Goal: Transaction & Acquisition: Purchase product/service

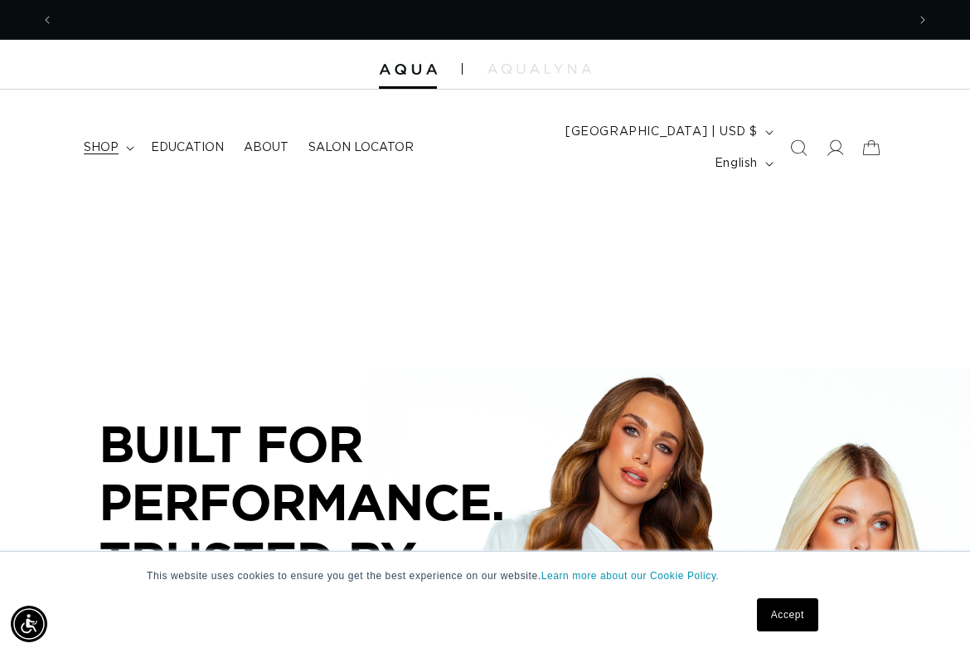
scroll to position [0, 852]
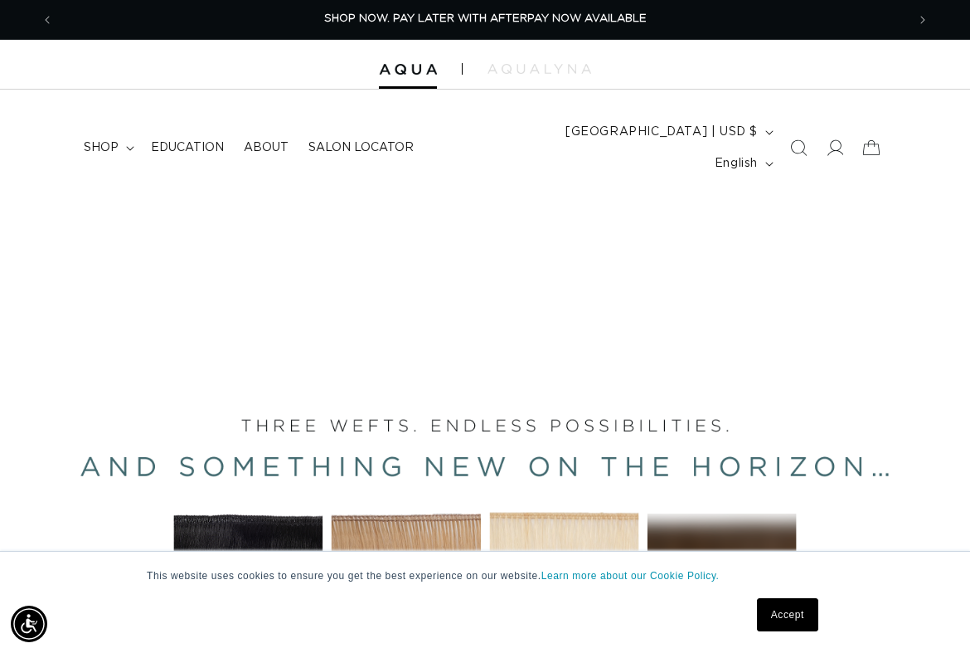
click at [792, 626] on link "Accept" at bounding box center [787, 614] width 61 height 33
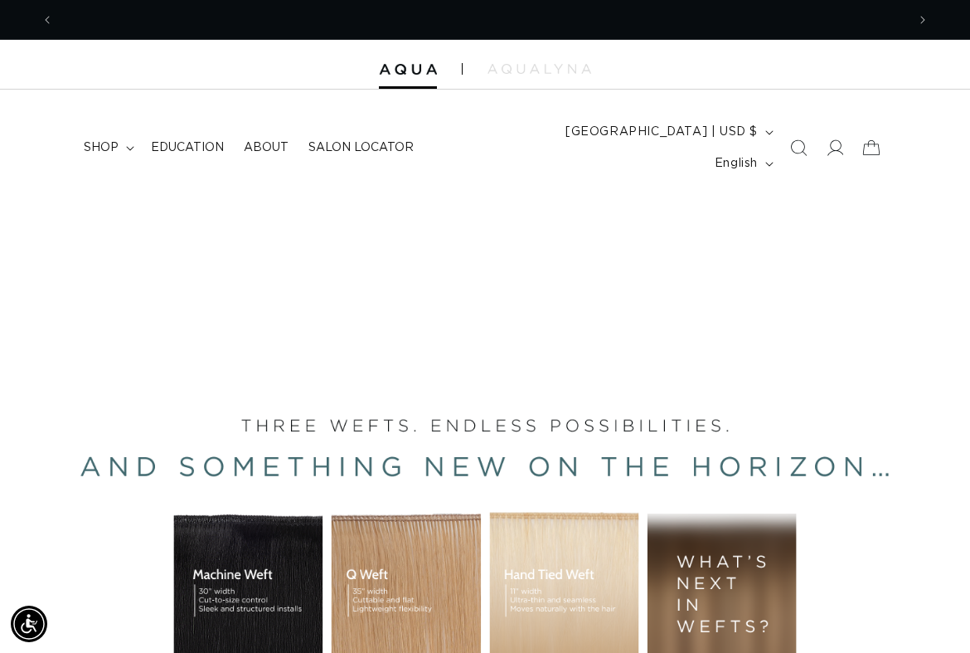
scroll to position [0, 1705]
click at [118, 132] on summary "shop" at bounding box center [107, 147] width 67 height 35
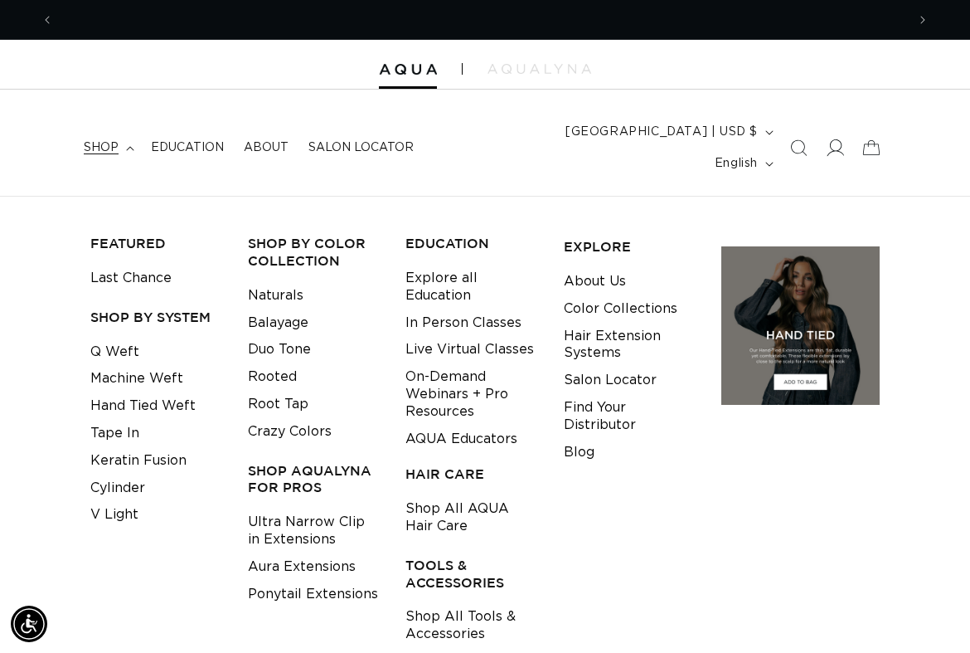
click at [835, 139] on icon at bounding box center [836, 147] width 17 height 17
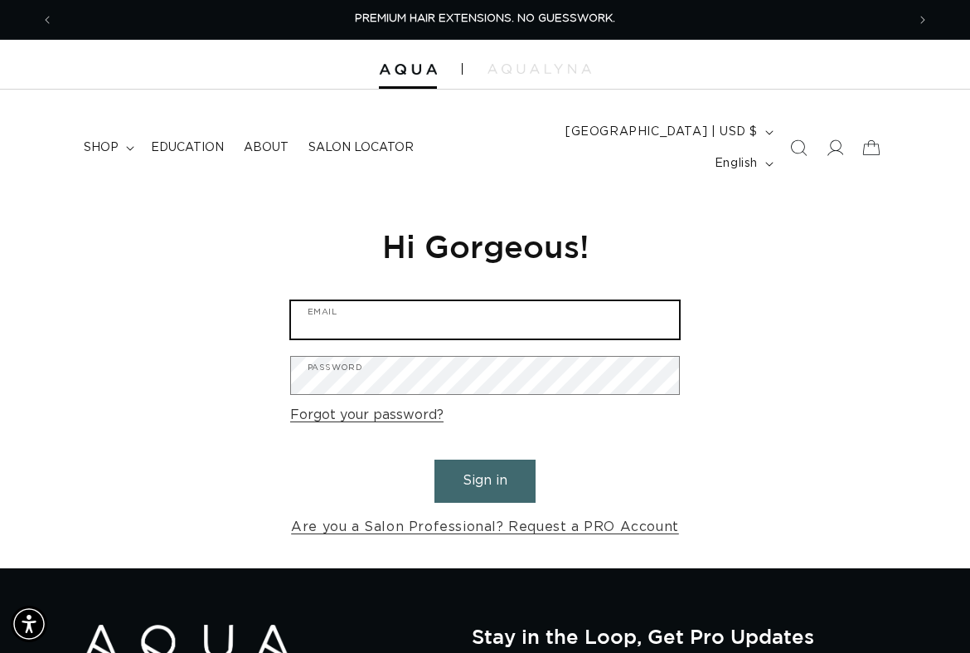
type input "lindsay@vampthesalon.com"
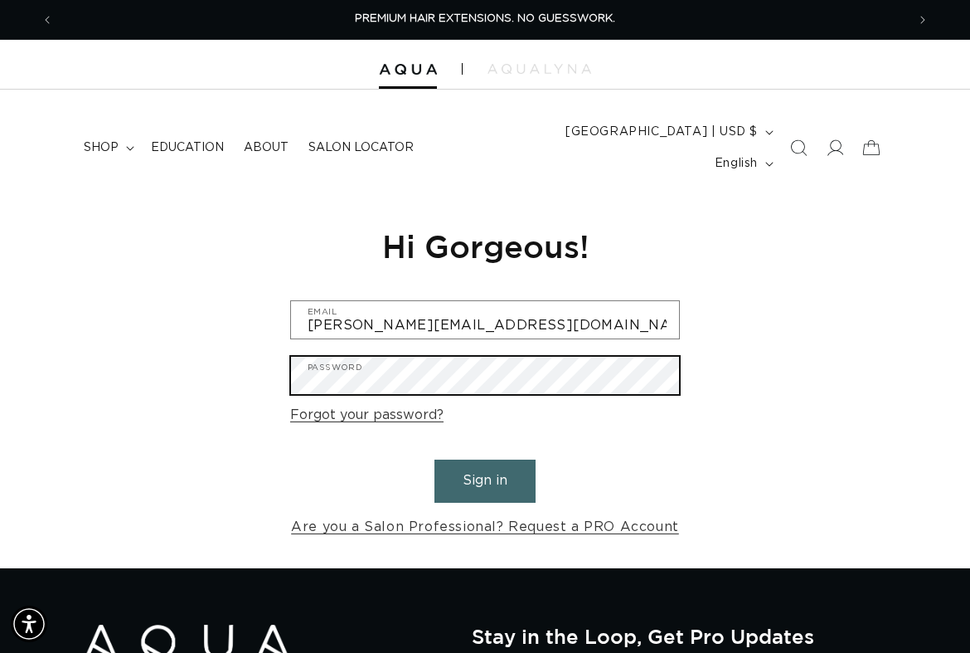
click at [485, 459] on button "Sign in" at bounding box center [485, 480] width 101 height 42
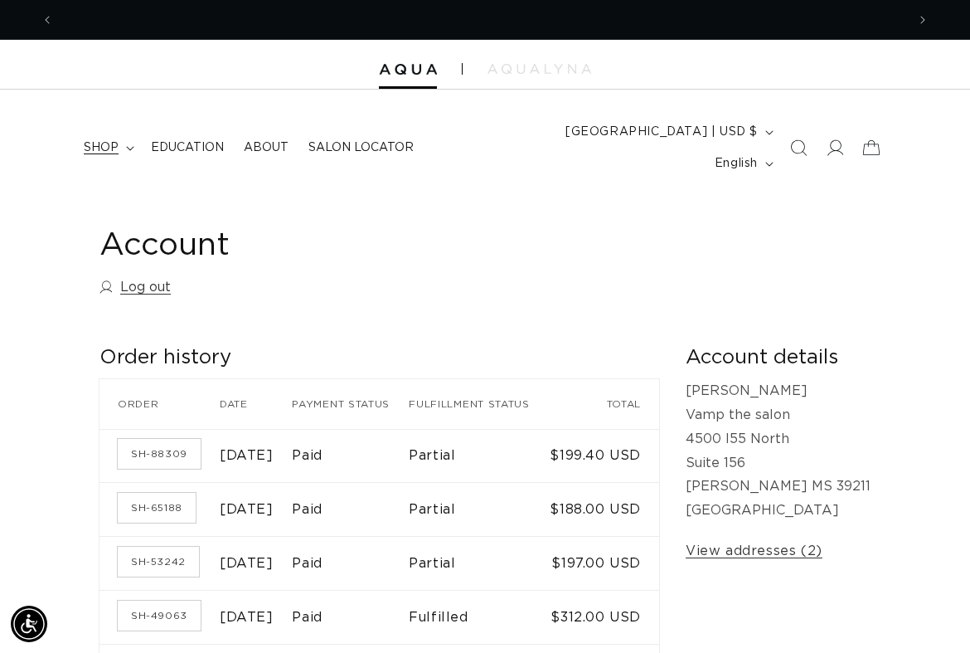
scroll to position [0, 1705]
click at [124, 133] on summary "shop" at bounding box center [107, 147] width 67 height 35
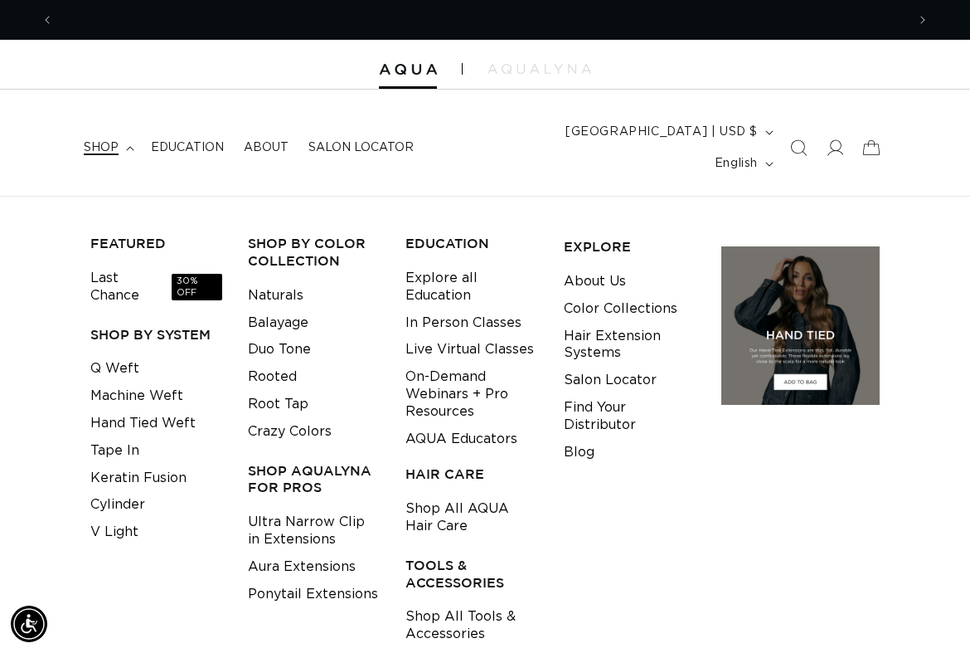
scroll to position [0, 0]
click at [120, 437] on link "Tape In" at bounding box center [114, 450] width 49 height 27
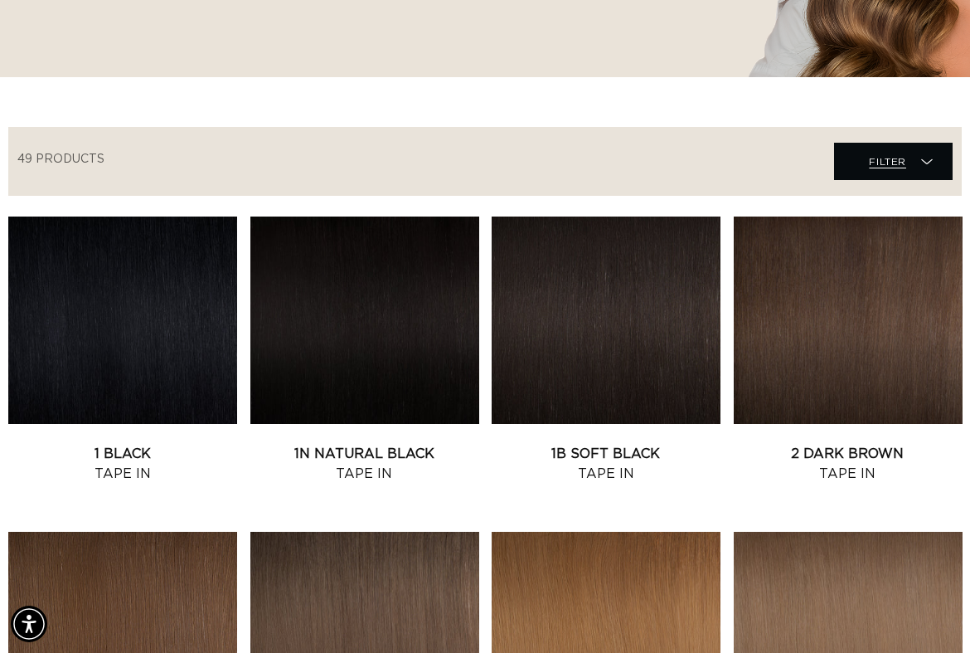
scroll to position [0, 852]
click at [929, 153] on icon at bounding box center [927, 161] width 12 height 17
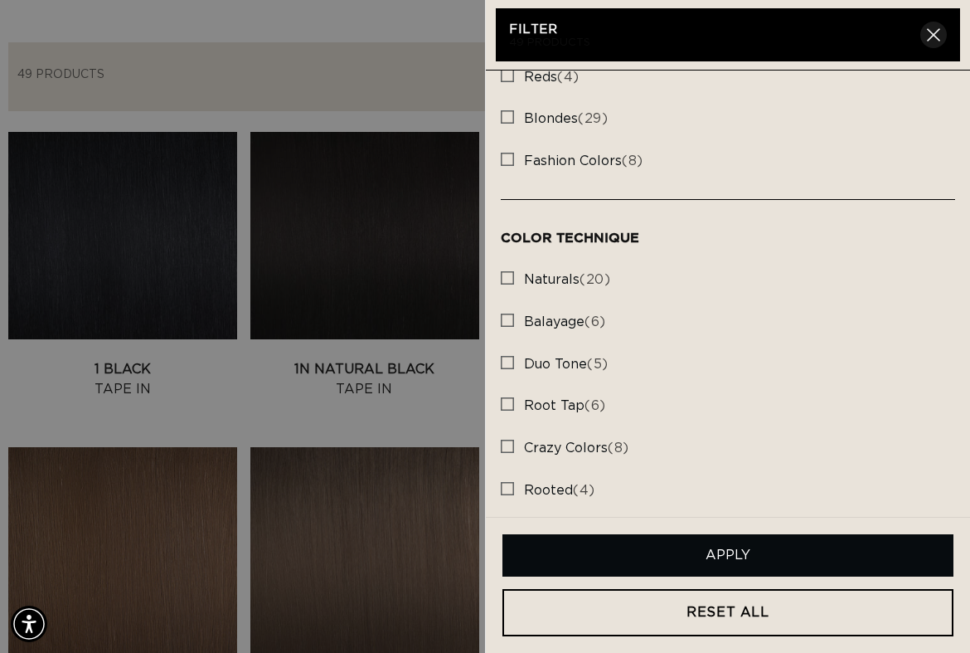
scroll to position [0, 0]
click at [942, 26] on button "Close" at bounding box center [933, 35] width 27 height 27
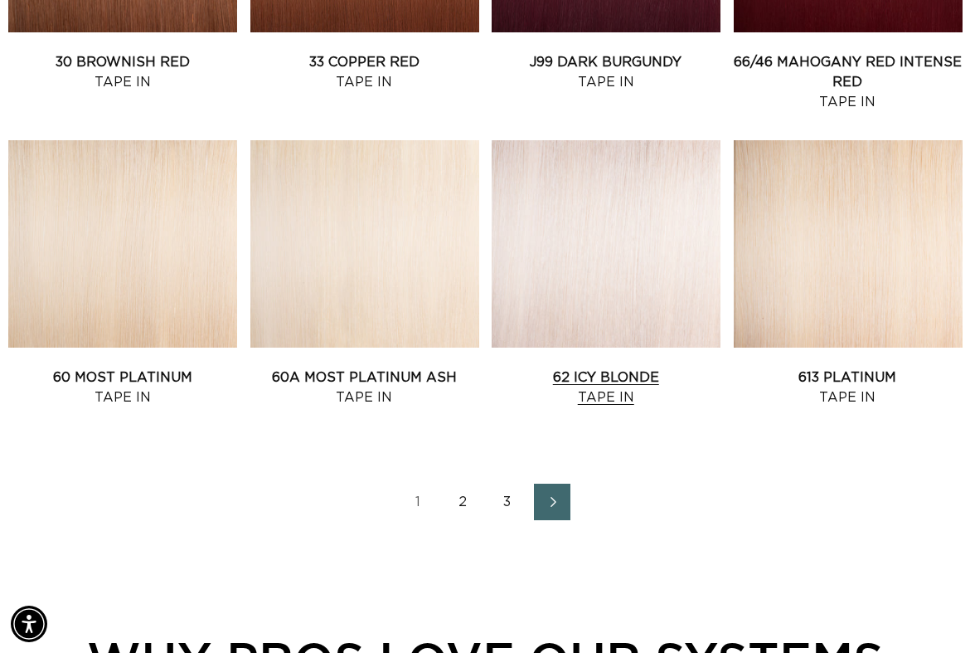
scroll to position [0, 852]
click at [424, 367] on link "60A Most Platinum Ash Tape In" at bounding box center [364, 387] width 229 height 40
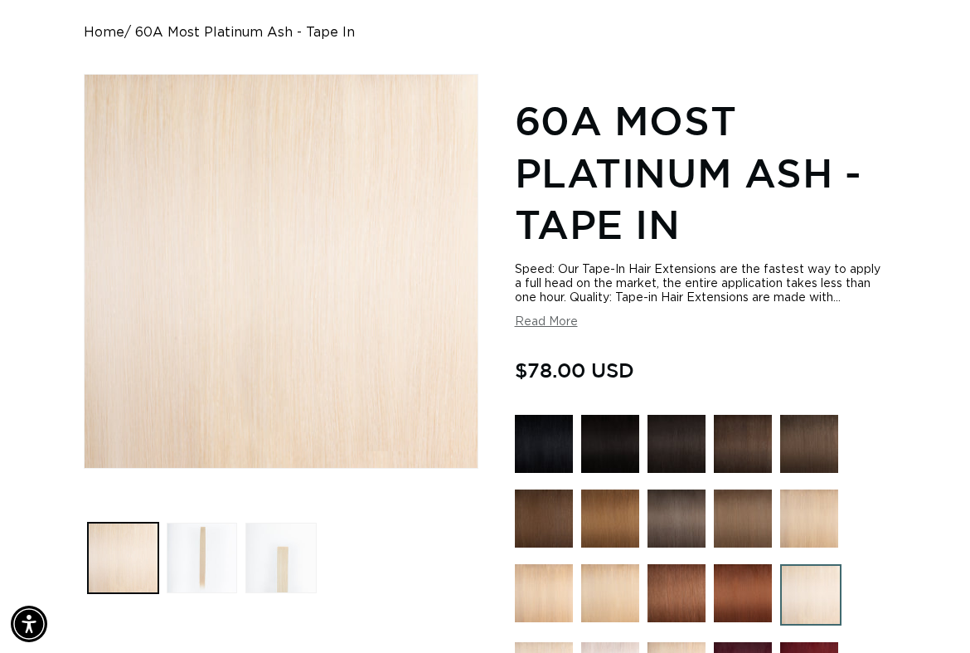
scroll to position [0, 1705]
click at [560, 315] on button "Read More" at bounding box center [546, 322] width 63 height 14
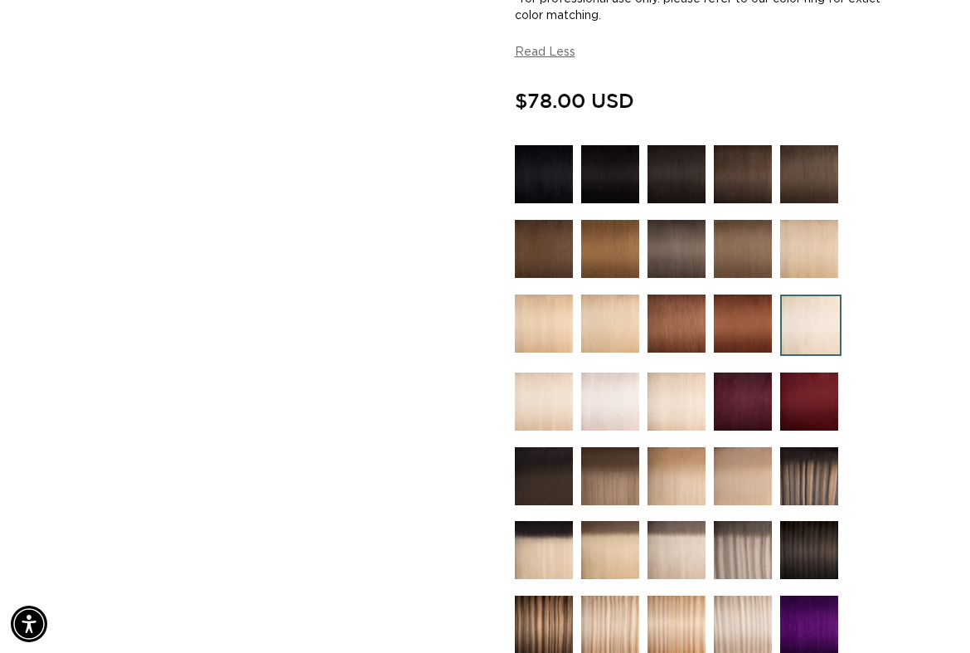
scroll to position [0, 0]
click at [673, 459] on img at bounding box center [677, 476] width 58 height 58
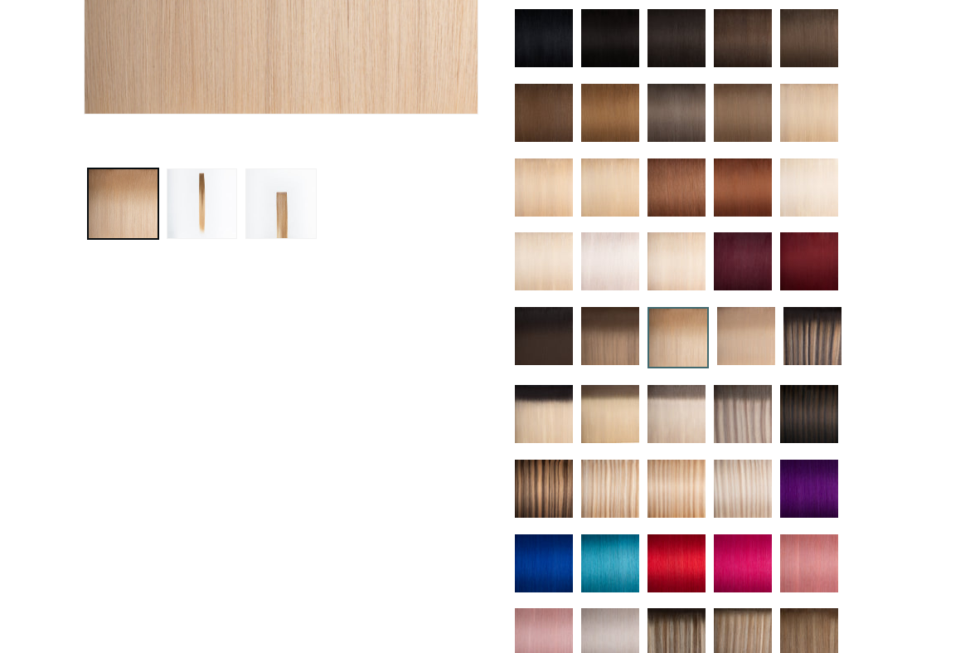
scroll to position [801, 0]
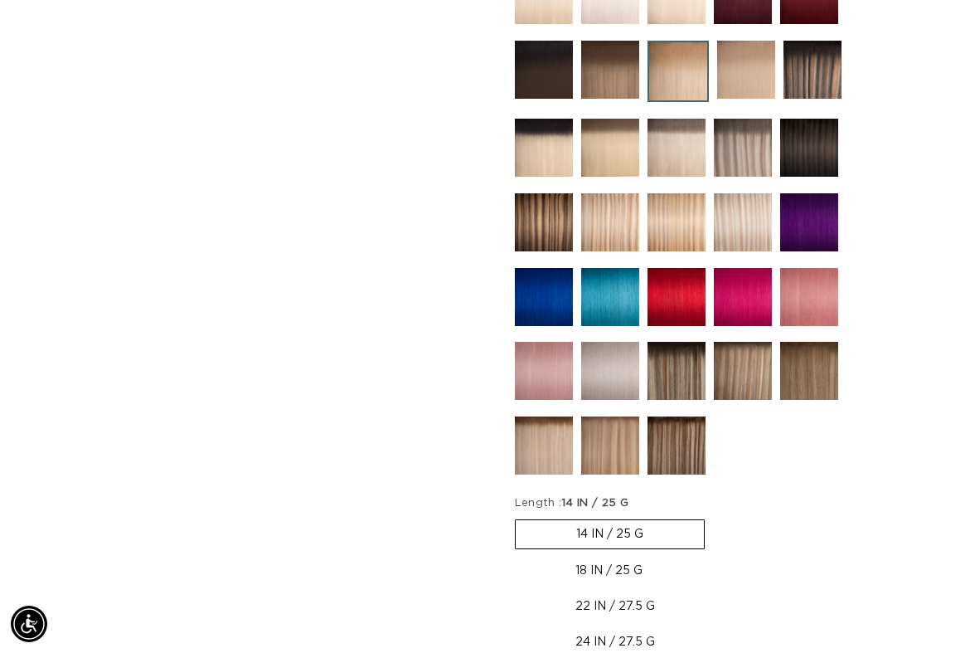
click at [742, 274] on img at bounding box center [743, 297] width 58 height 58
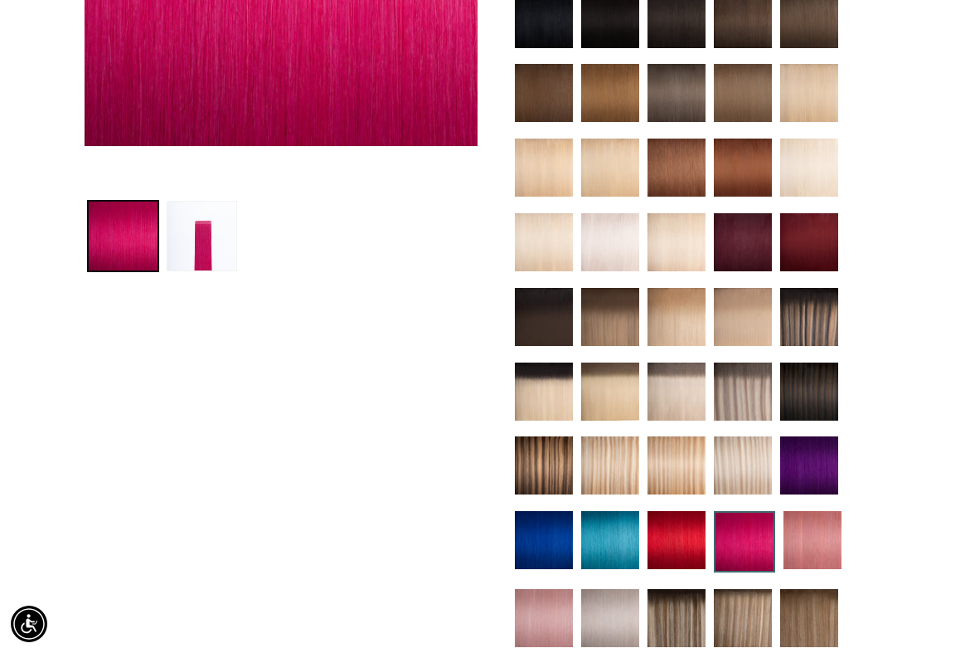
scroll to position [655, 0]
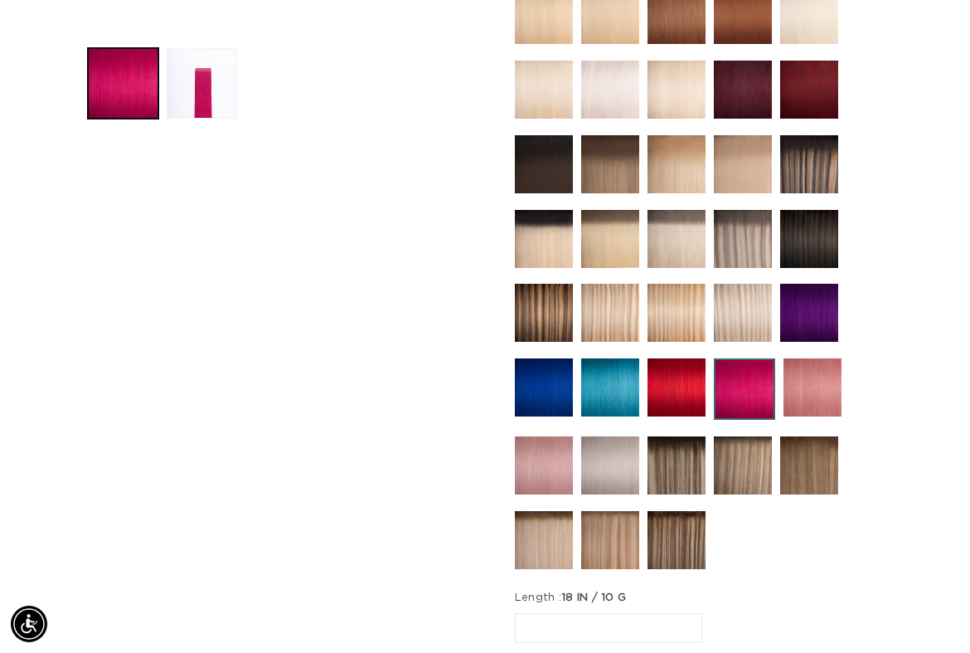
click at [691, 511] on img at bounding box center [677, 540] width 58 height 58
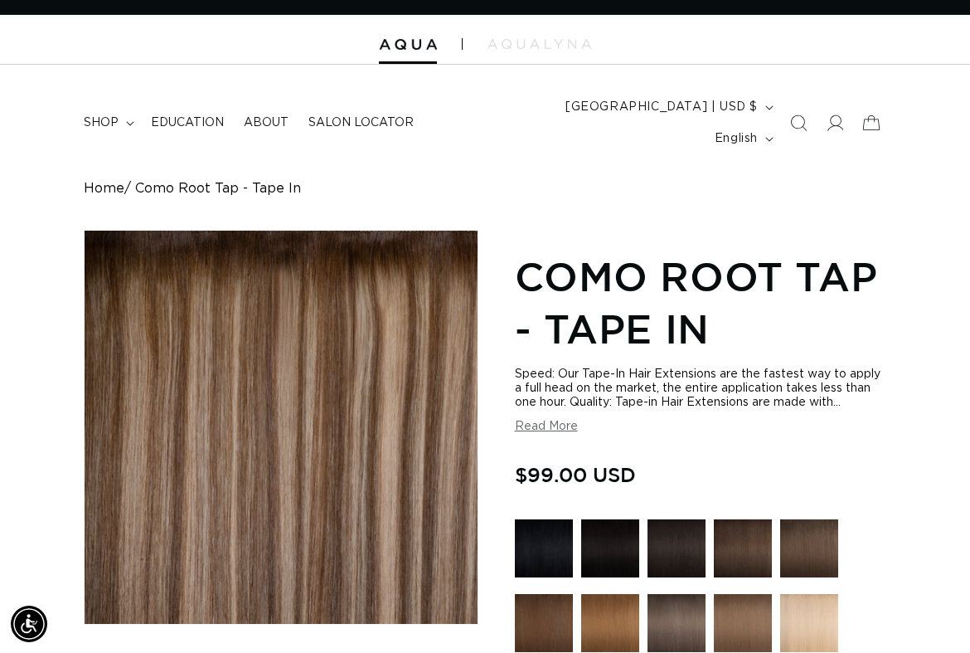
scroll to position [43, 0]
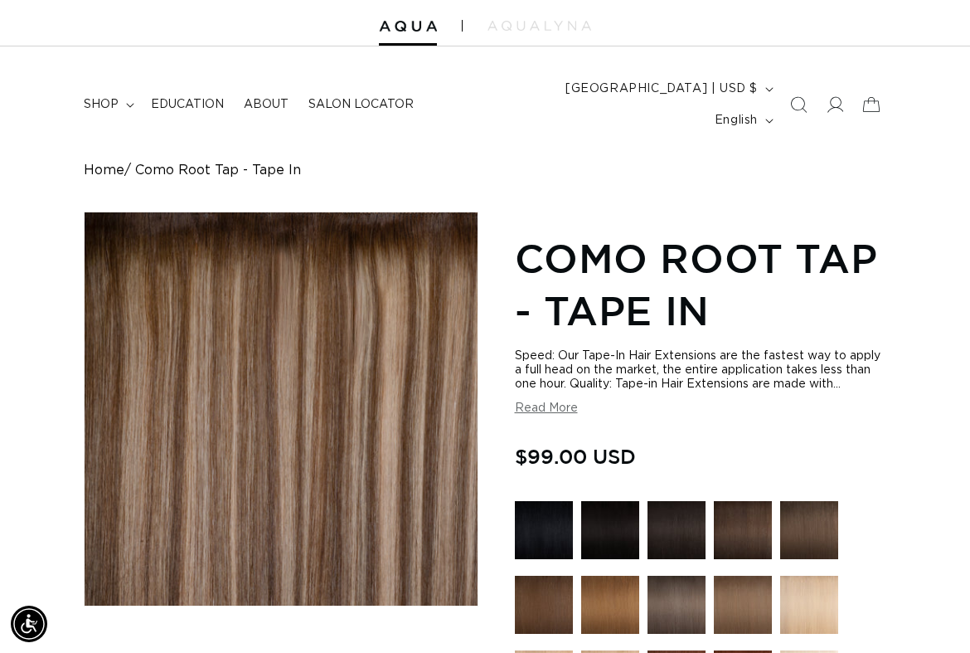
click at [613, 588] on img at bounding box center [610, 605] width 58 height 58
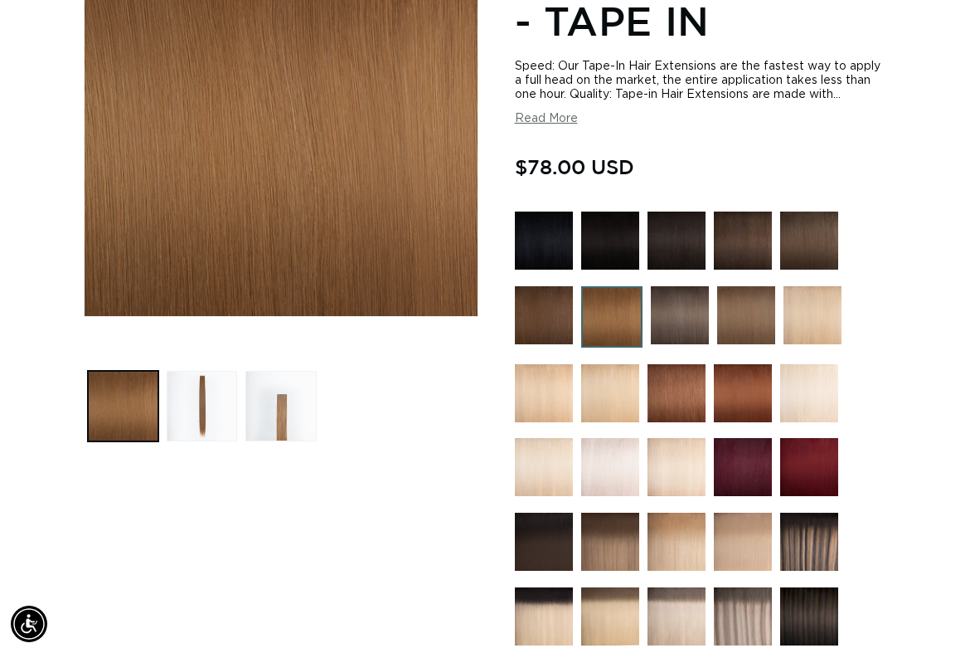
scroll to position [0, 1705]
click at [818, 299] on img at bounding box center [813, 315] width 58 height 58
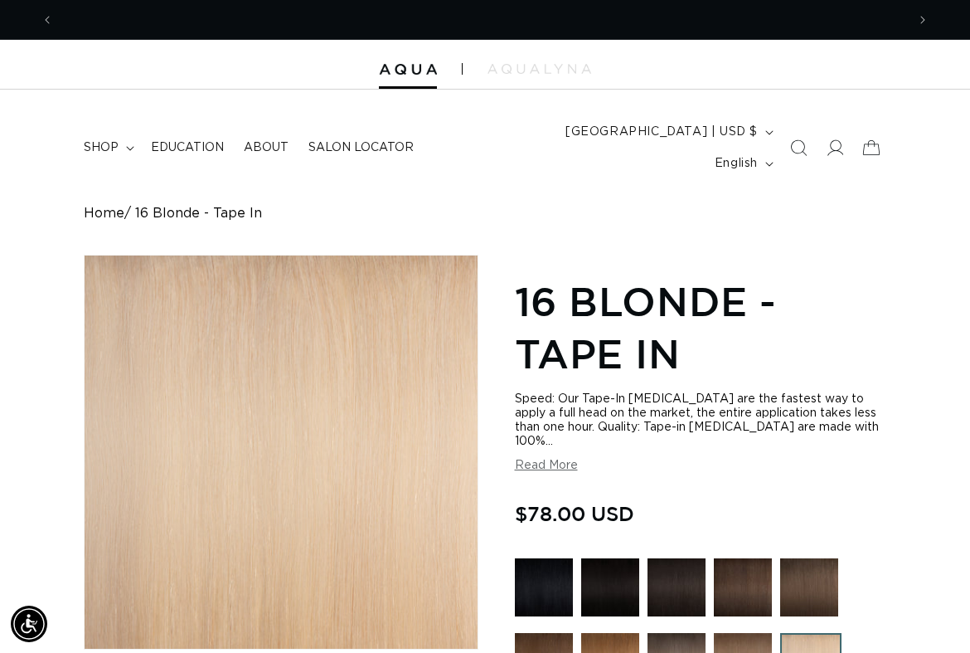
scroll to position [0, 852]
click at [131, 131] on summary "shop" at bounding box center [107, 147] width 67 height 35
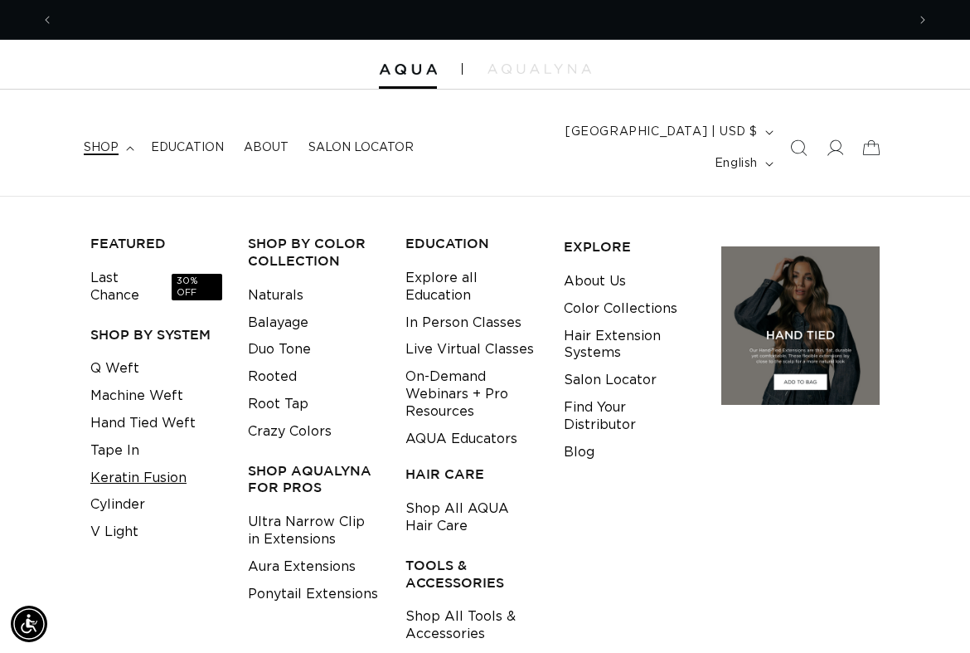
scroll to position [0, 1705]
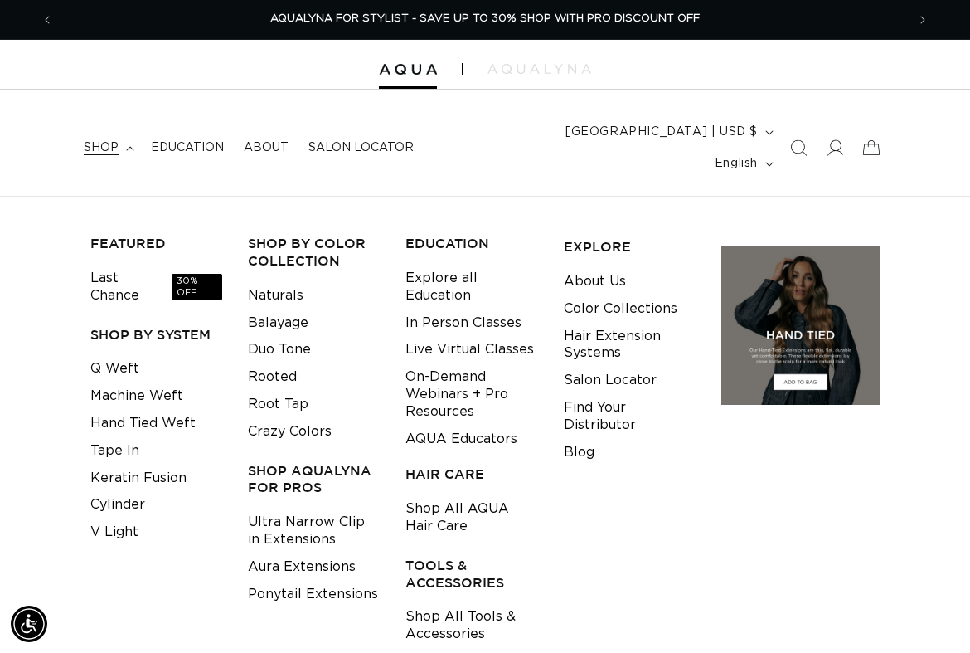
click at [129, 437] on link "Tape In" at bounding box center [114, 450] width 49 height 27
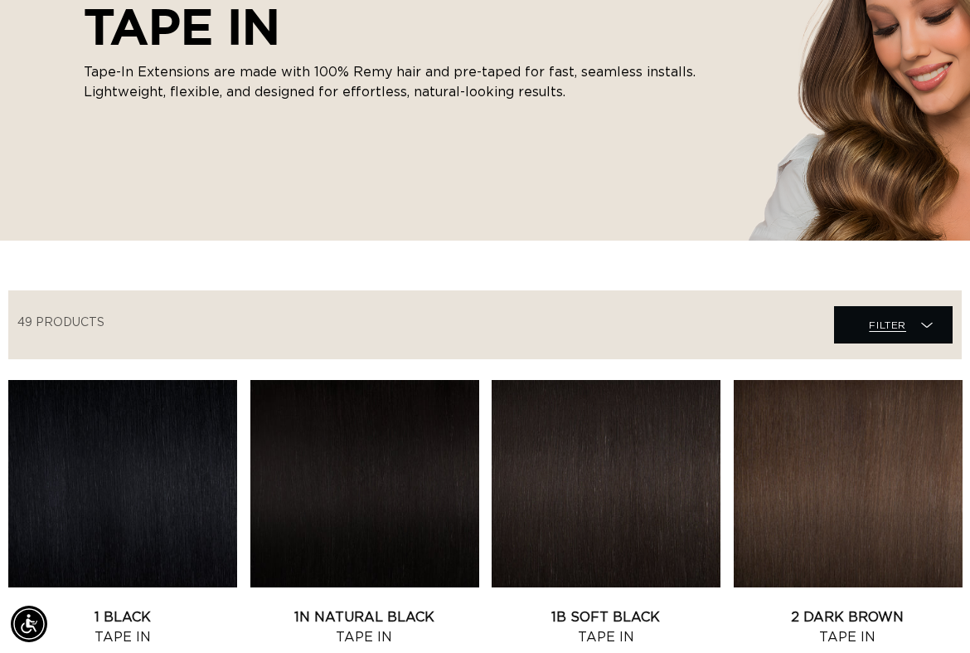
scroll to position [0, 852]
click at [922, 317] on icon at bounding box center [927, 325] width 12 height 17
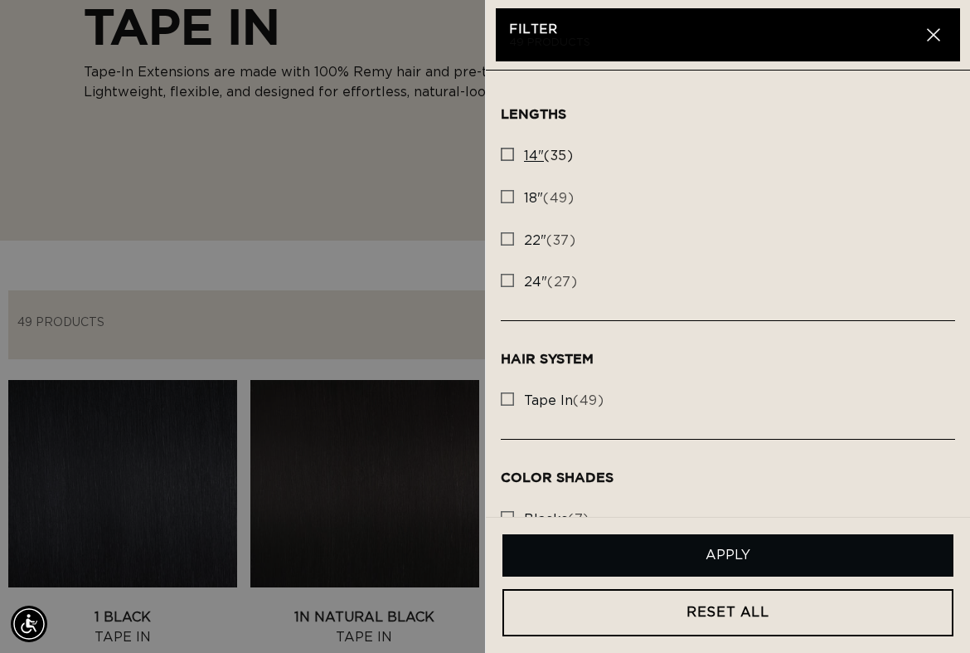
scroll to position [0, 1705]
click at [508, 160] on icon at bounding box center [507, 154] width 13 height 13
click at [508, 157] on input "14" (35) 14" (35 products)" at bounding box center [507, 149] width 13 height 13
checkbox input "true"
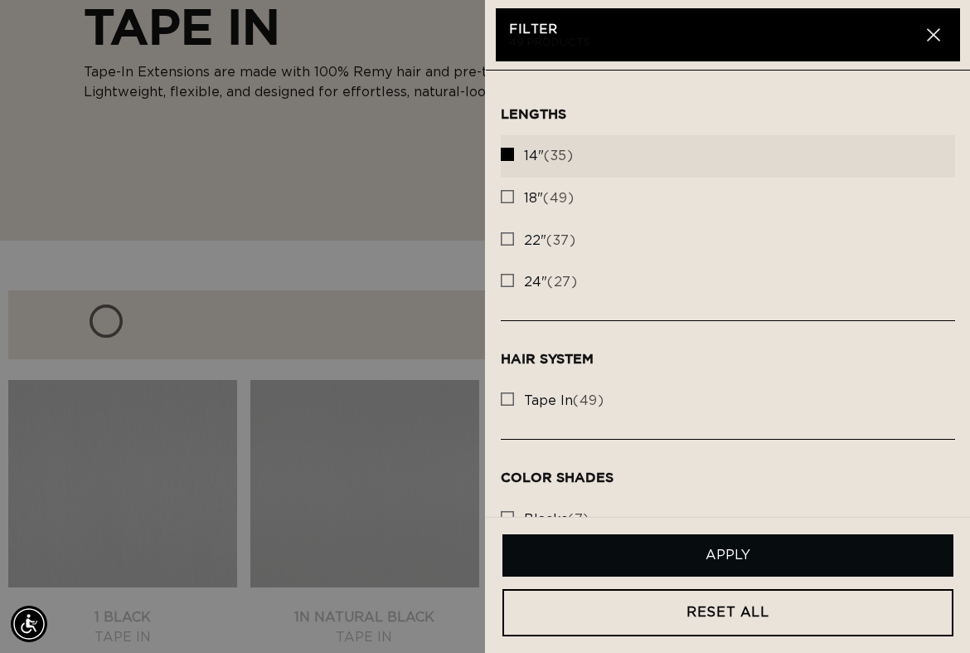
click at [764, 556] on button "Apply" at bounding box center [728, 555] width 451 height 42
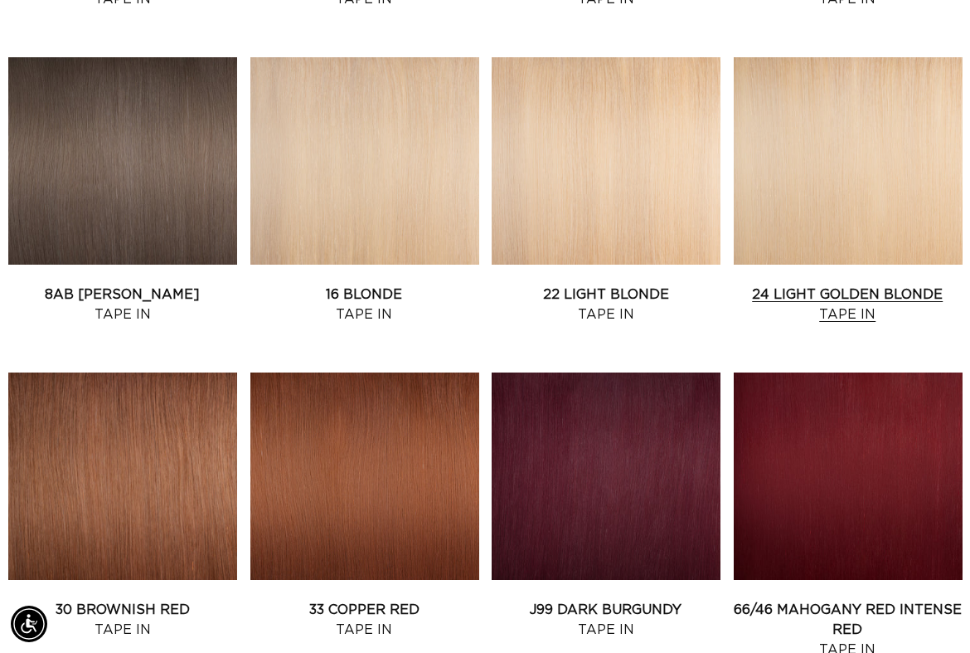
click at [808, 284] on link "24 Light Golden Blonde Tape In" at bounding box center [848, 304] width 229 height 40
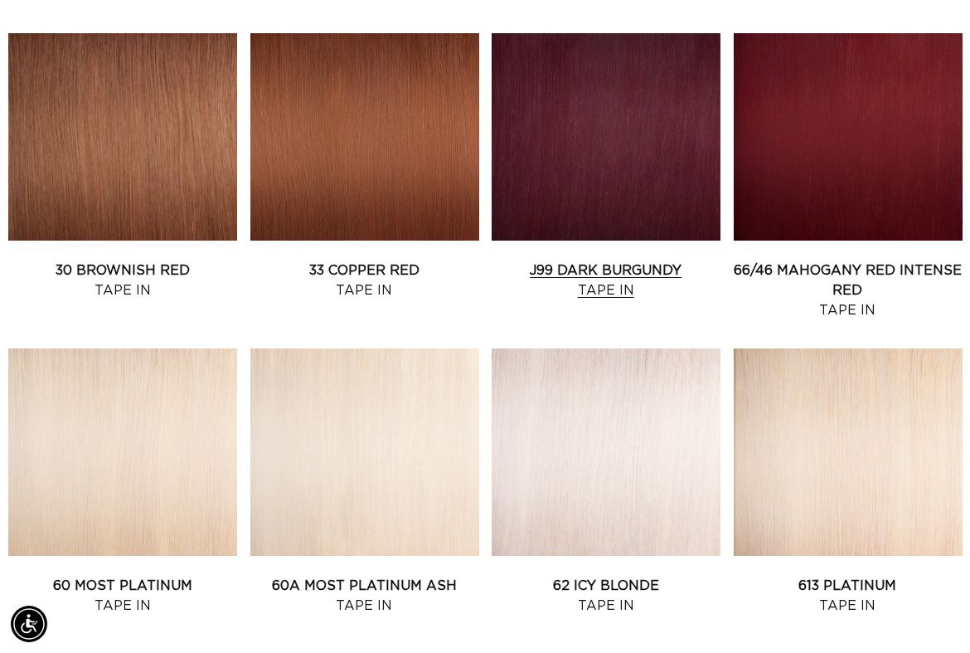
scroll to position [0, 852]
click at [375, 576] on link "60A Most Platinum Ash Tape In" at bounding box center [364, 596] width 229 height 40
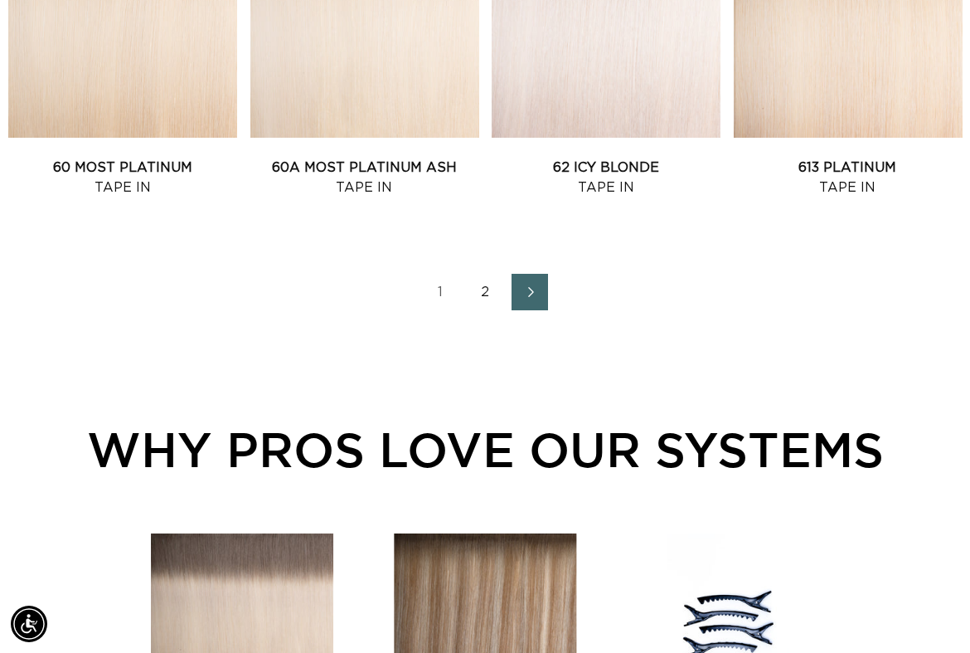
scroll to position [1993, 0]
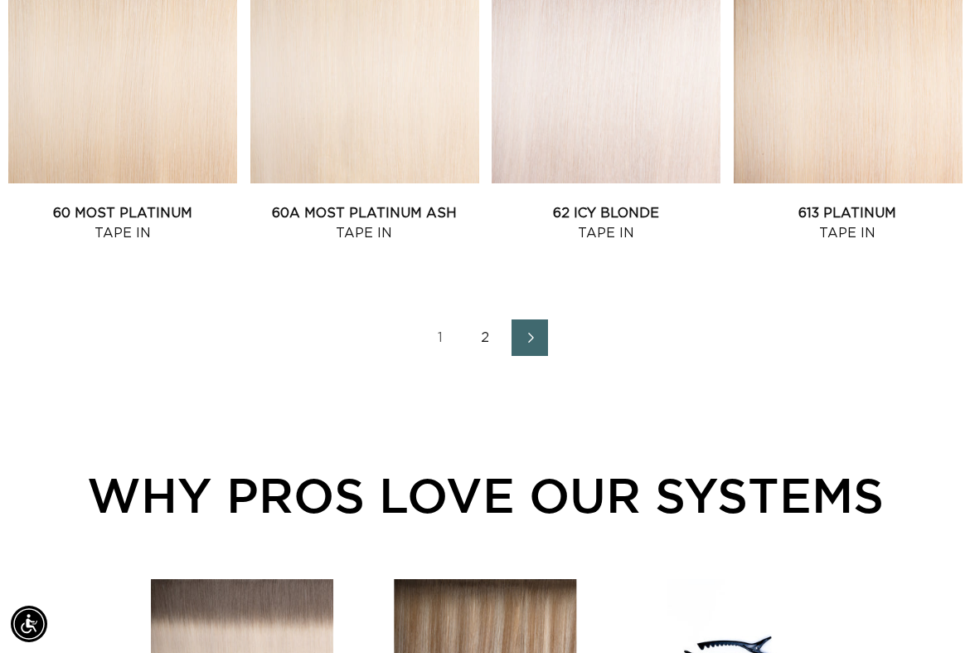
click at [484, 323] on link "2" at bounding box center [485, 337] width 36 height 36
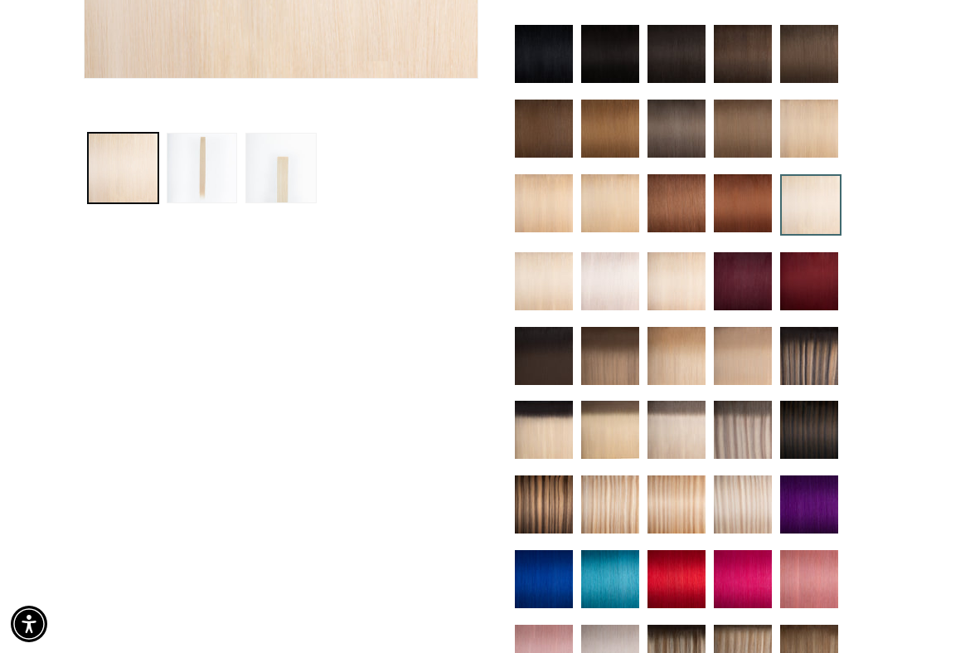
scroll to position [534, 0]
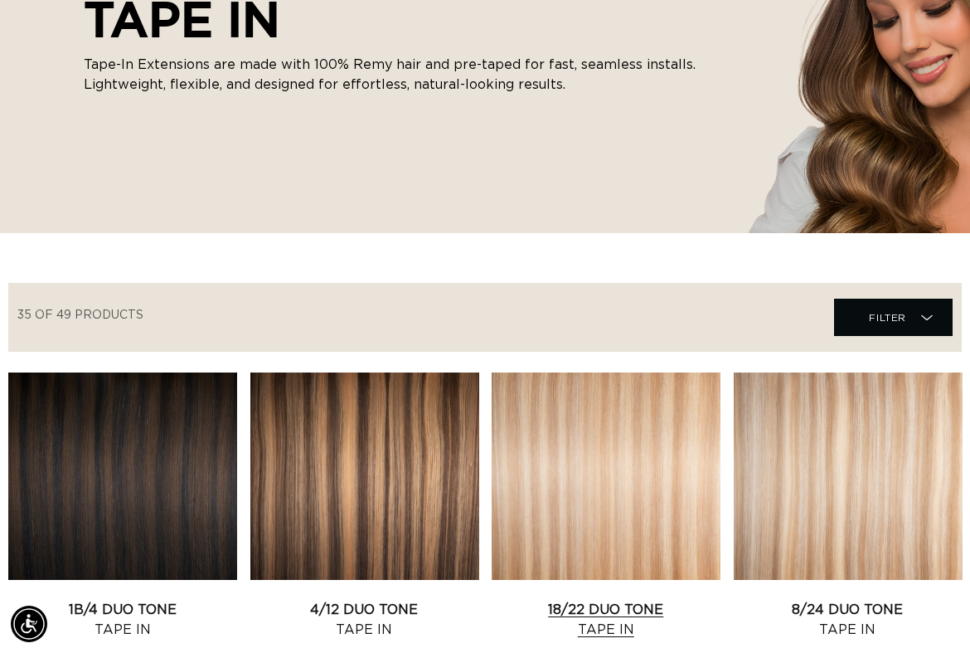
scroll to position [0, 1705]
click at [606, 600] on link "18/22 Duo Tone Tape In" at bounding box center [606, 620] width 229 height 40
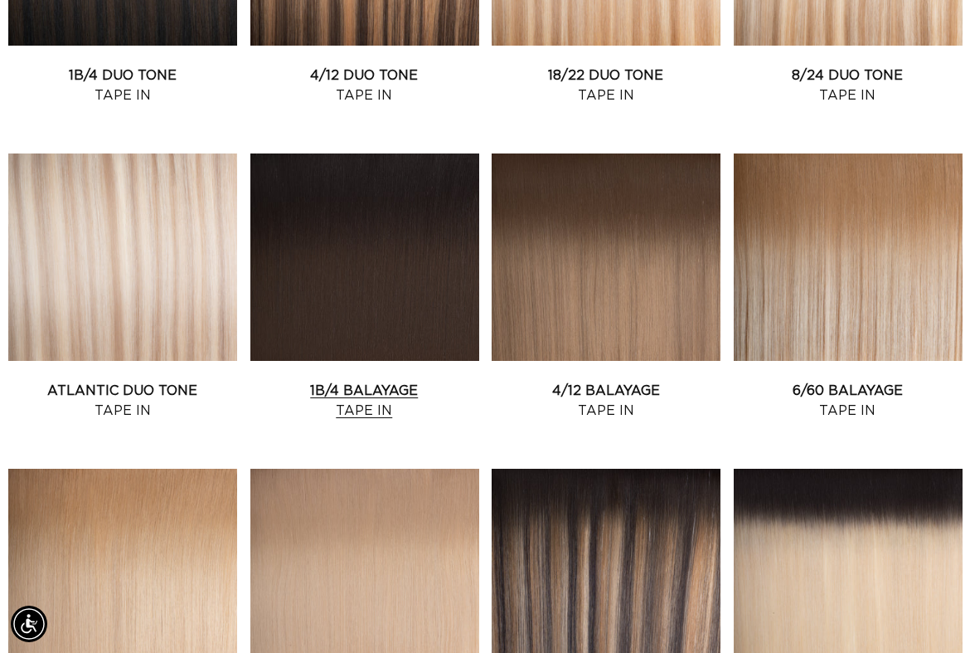
scroll to position [0, 0]
click at [85, 381] on link "Atlantic Duo Tone Tape In" at bounding box center [122, 401] width 229 height 40
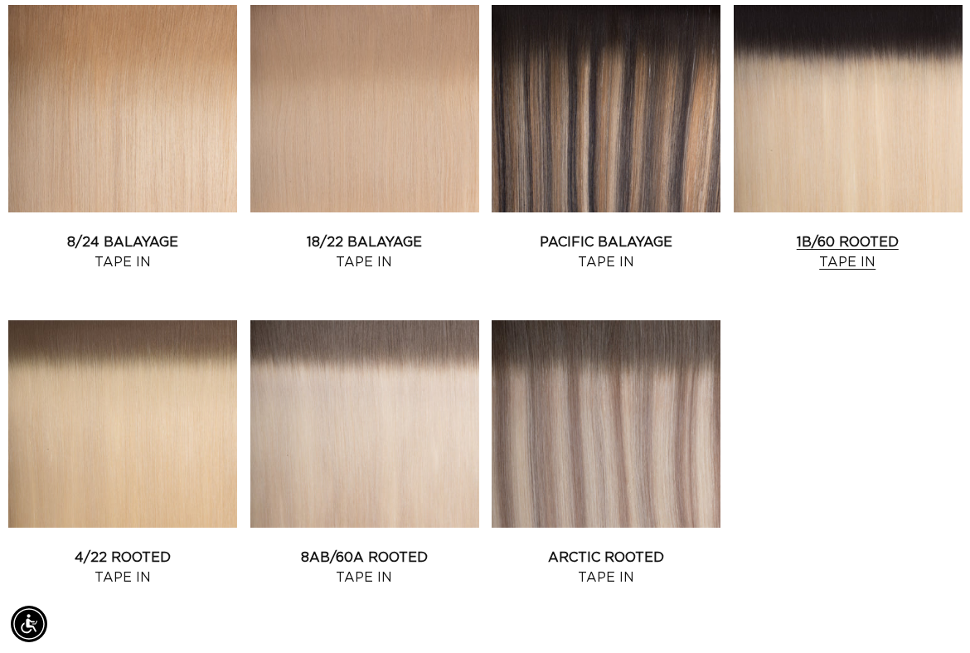
click at [865, 232] on link "1B/60 Rooted Tape In" at bounding box center [848, 252] width 229 height 40
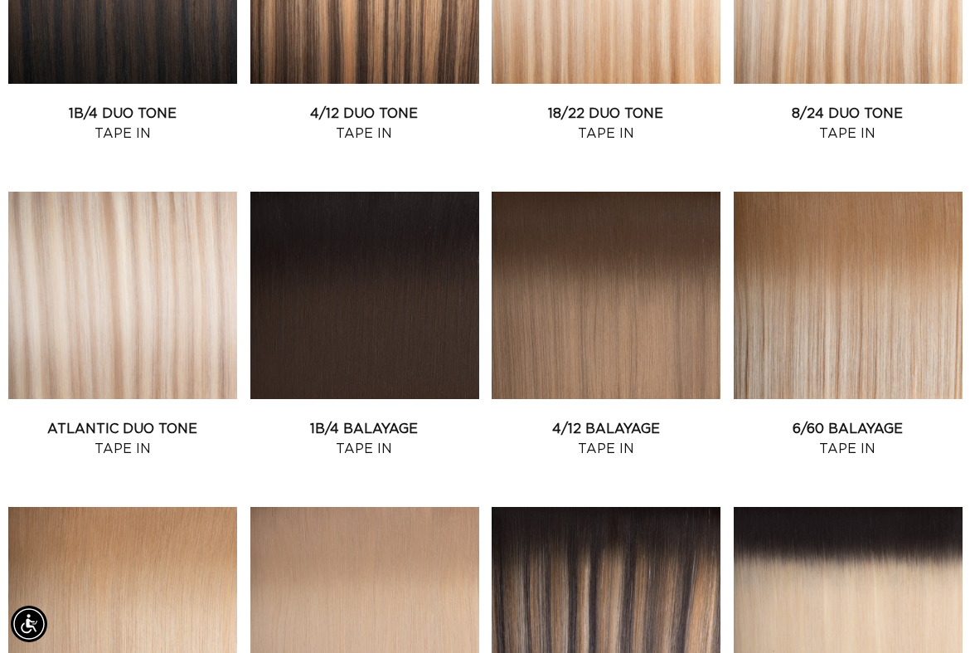
scroll to position [915, 0]
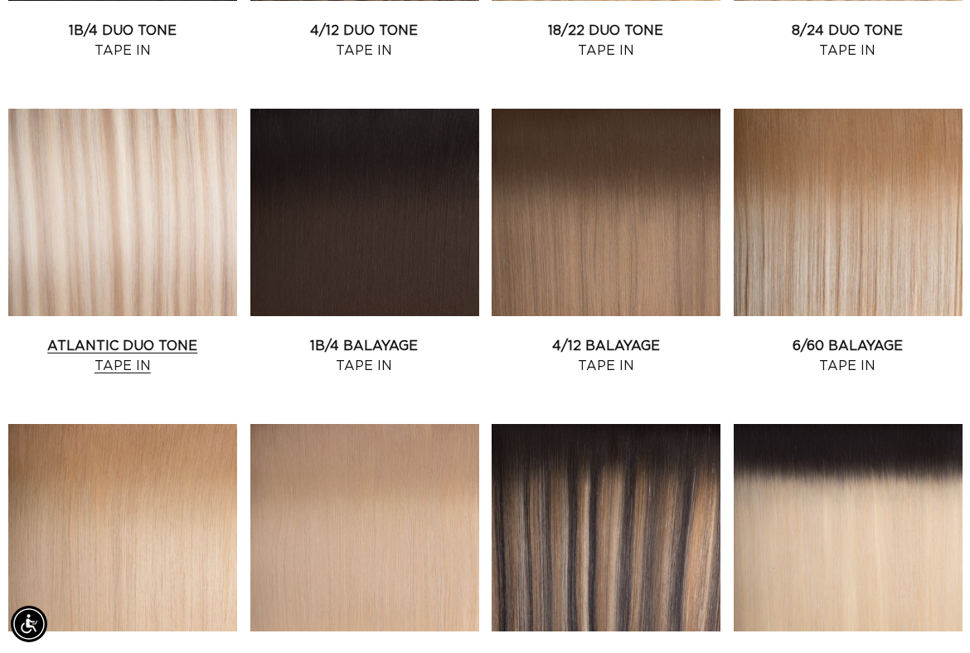
click at [180, 336] on link "Atlantic Duo Tone Tape In" at bounding box center [122, 356] width 229 height 40
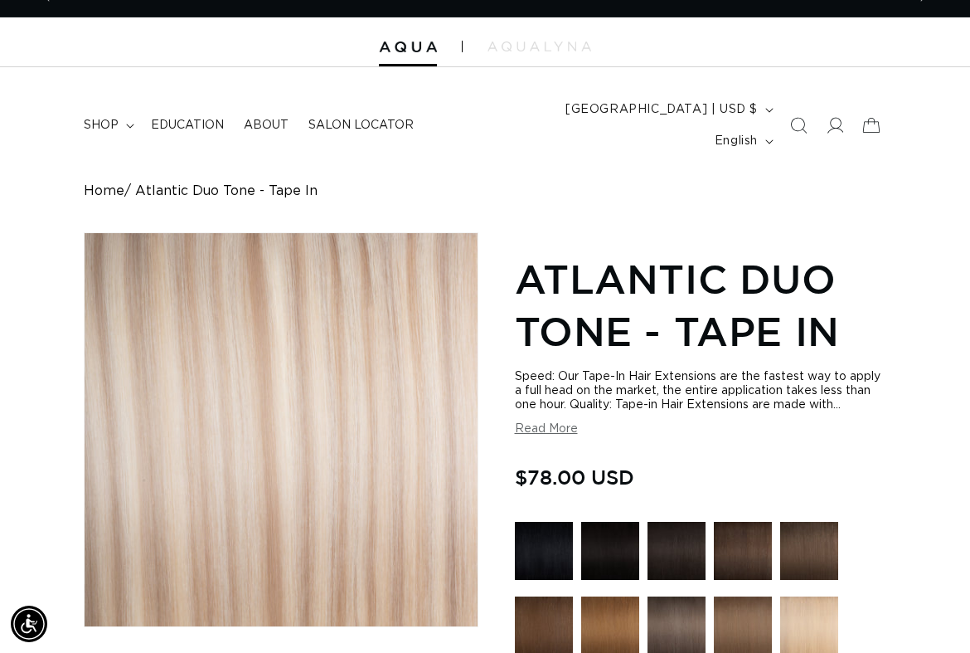
click at [551, 422] on button "Read More" at bounding box center [546, 429] width 63 height 14
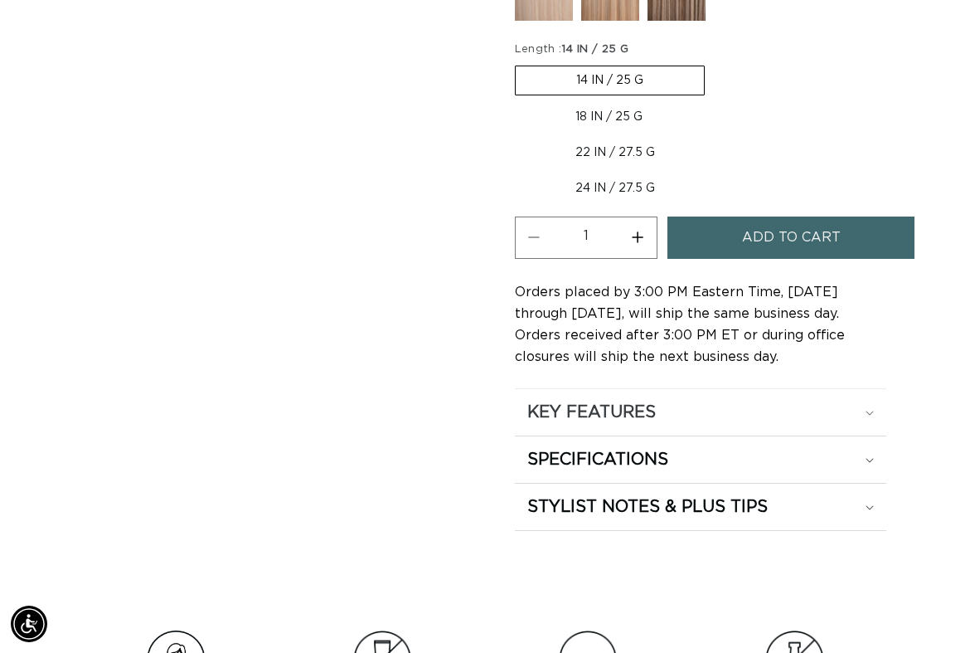
scroll to position [0, 852]
click at [588, 449] on h2 "SPECIFICATIONS" at bounding box center [597, 460] width 141 height 22
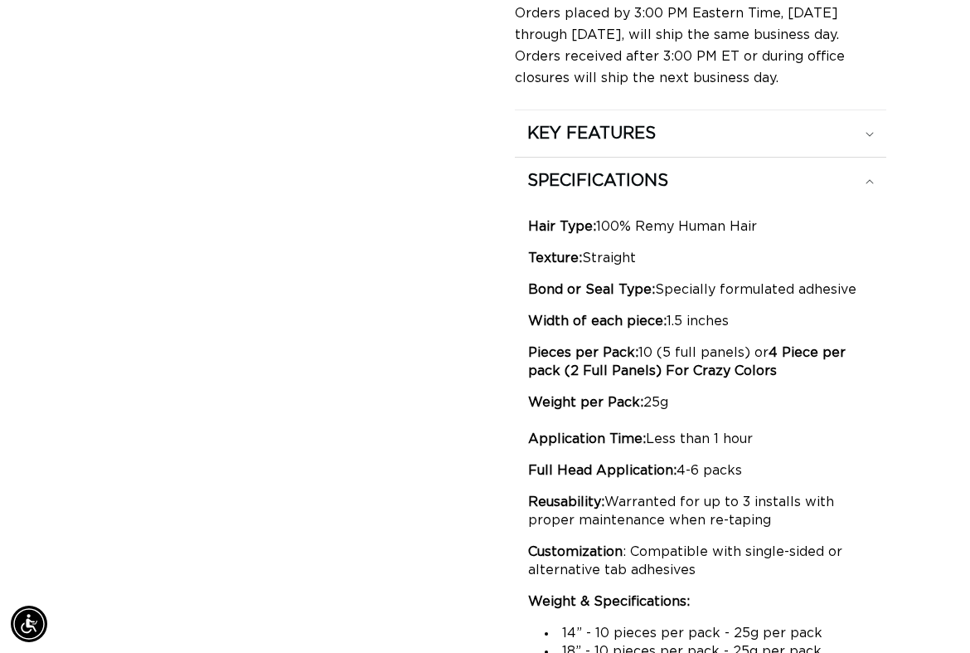
scroll to position [0, 0]
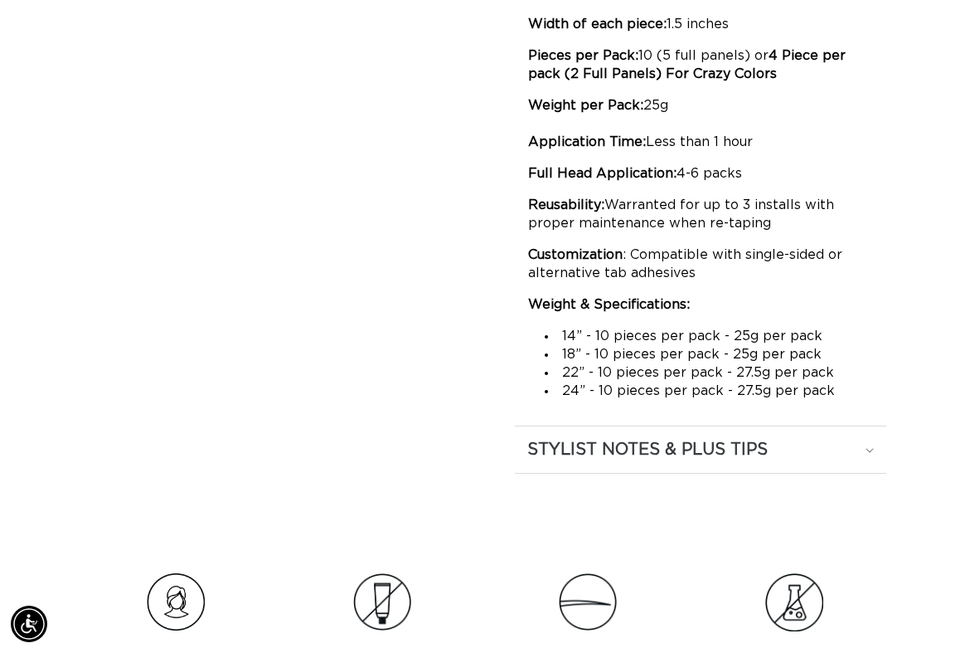
click at [646, 439] on h2 "STYLIST NOTES & PLUS TIPS" at bounding box center [647, 450] width 240 height 22
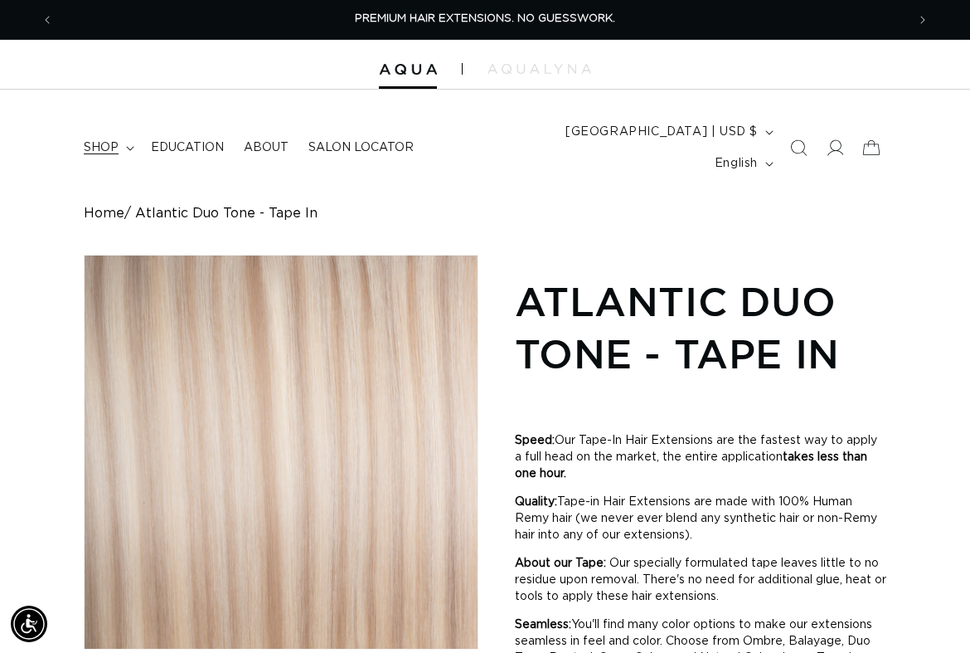
click at [129, 131] on summary "shop" at bounding box center [107, 147] width 67 height 35
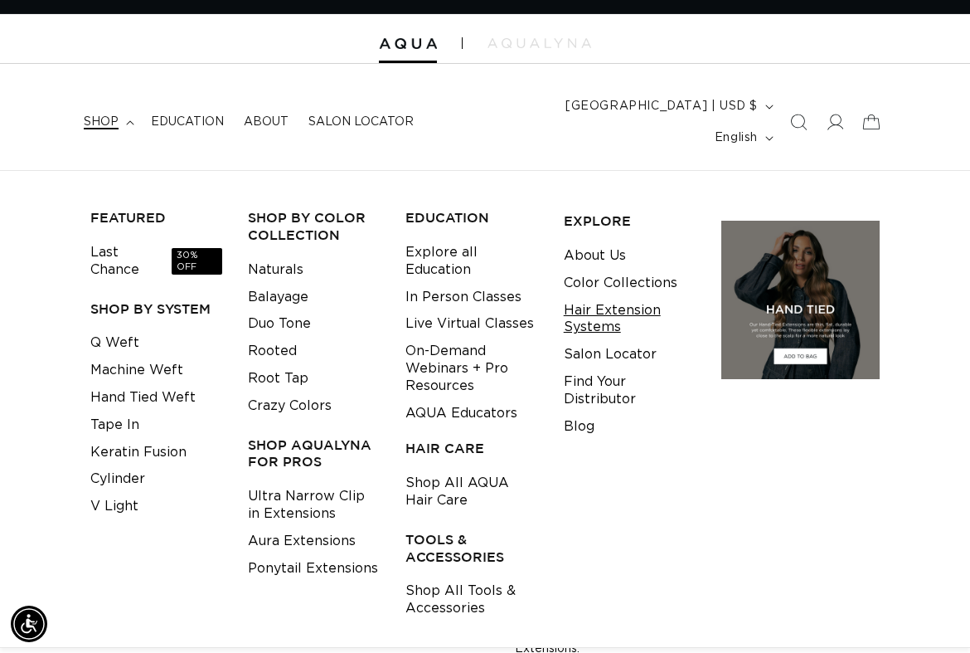
click at [604, 297] on link "Hair Extension Systems" at bounding box center [630, 319] width 132 height 45
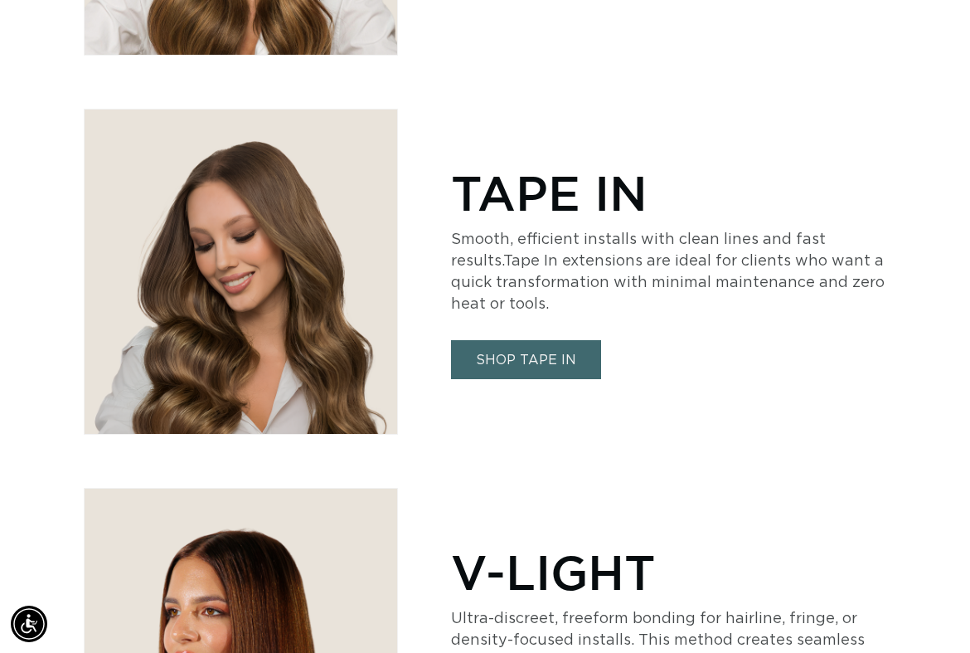
scroll to position [2789, 0]
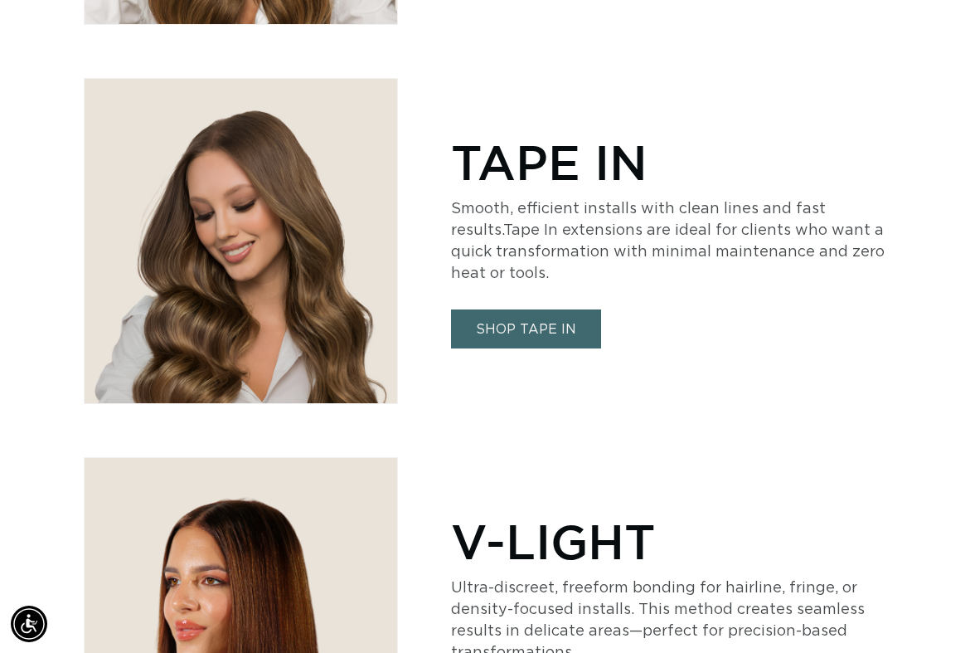
click at [498, 309] on link "SHOP TAPE IN" at bounding box center [526, 328] width 150 height 39
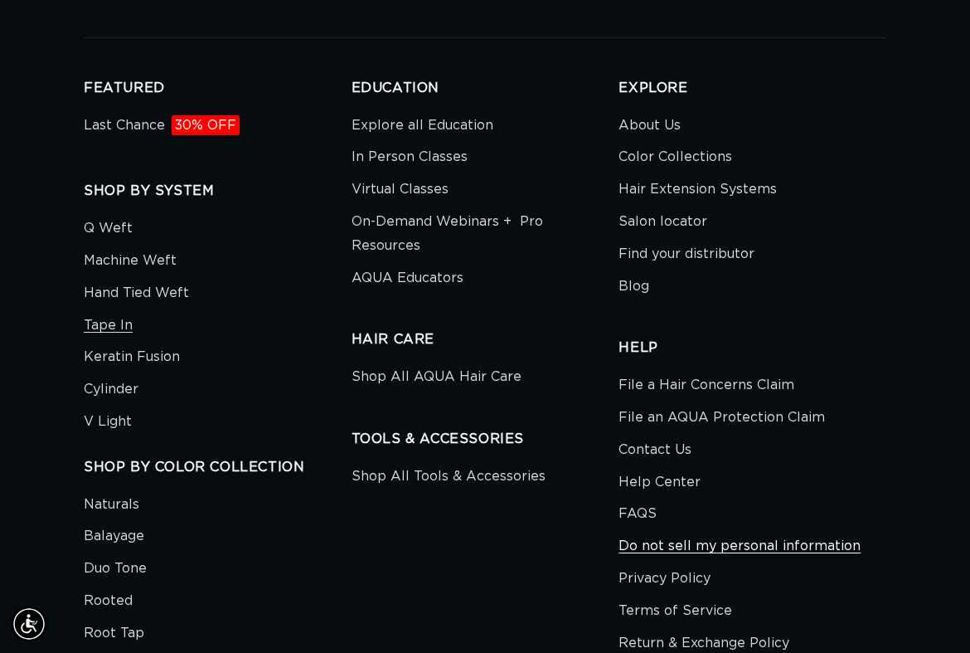
scroll to position [0, 852]
click at [642, 498] on link "FAQS" at bounding box center [638, 514] width 38 height 32
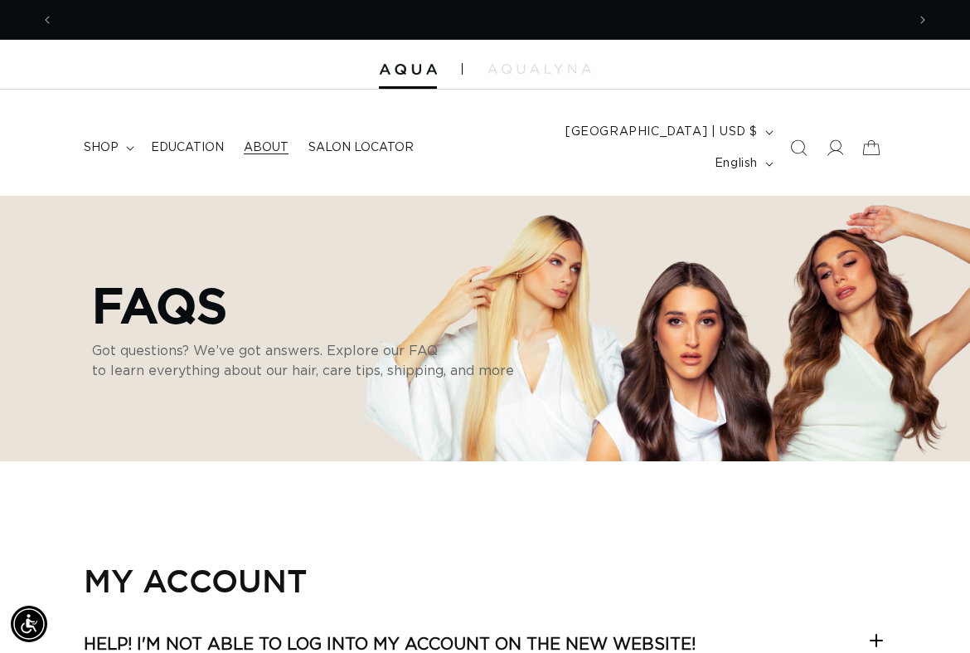
scroll to position [0, 852]
click at [200, 140] on span "Education" at bounding box center [187, 147] width 73 height 15
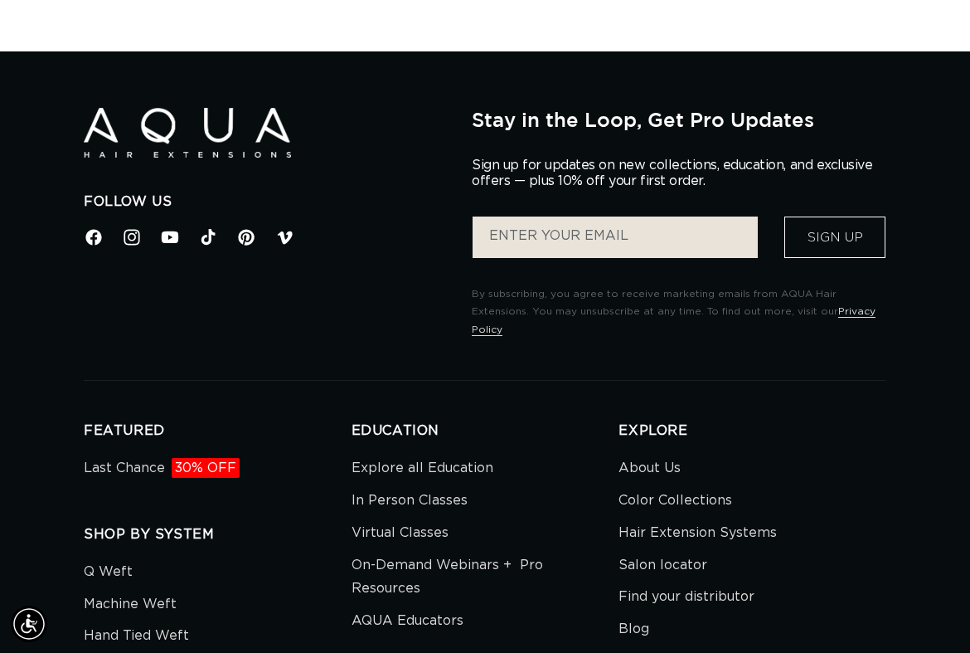
scroll to position [0, 852]
